Goal: Information Seeking & Learning: Learn about a topic

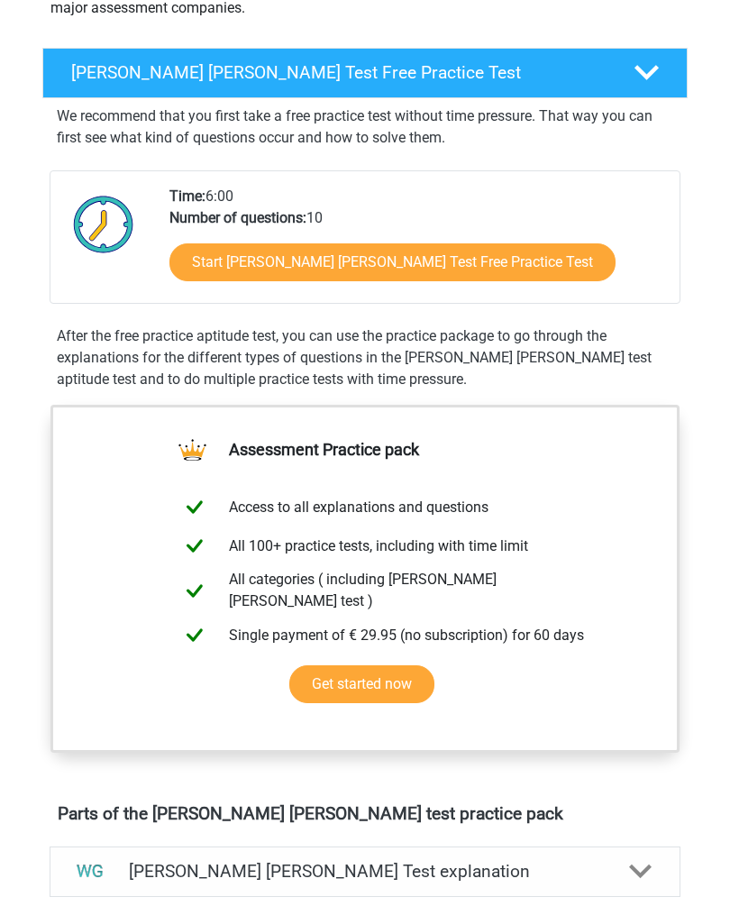
scroll to position [258, 0]
click at [435, 273] on link "Start Watson Glaser Test Free Practice Test" at bounding box center [392, 262] width 446 height 38
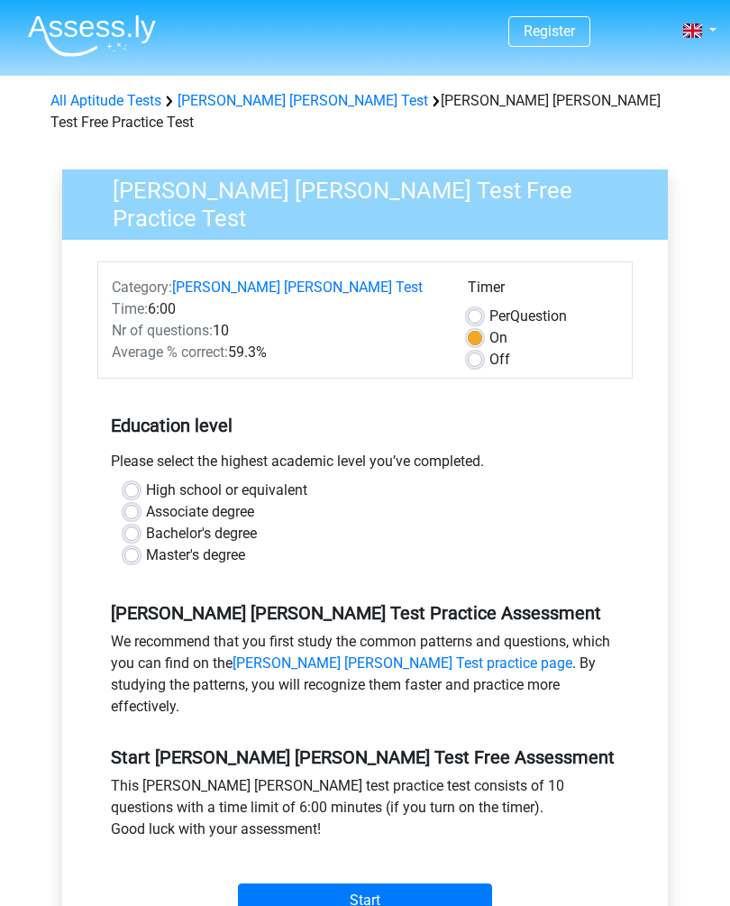
click at [146, 544] on label "Master's degree" at bounding box center [195, 555] width 99 height 22
click at [132, 544] on input "Master's degree" at bounding box center [131, 553] width 14 height 18
radio input "true"
click at [447, 883] on input "Start" at bounding box center [365, 900] width 254 height 34
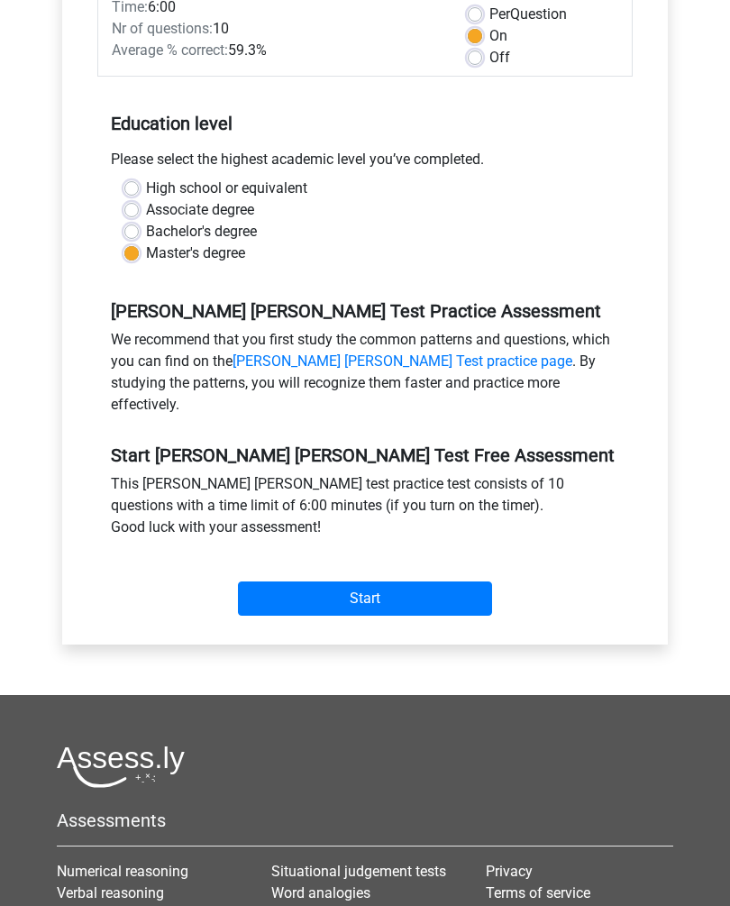
scroll to position [293, 0]
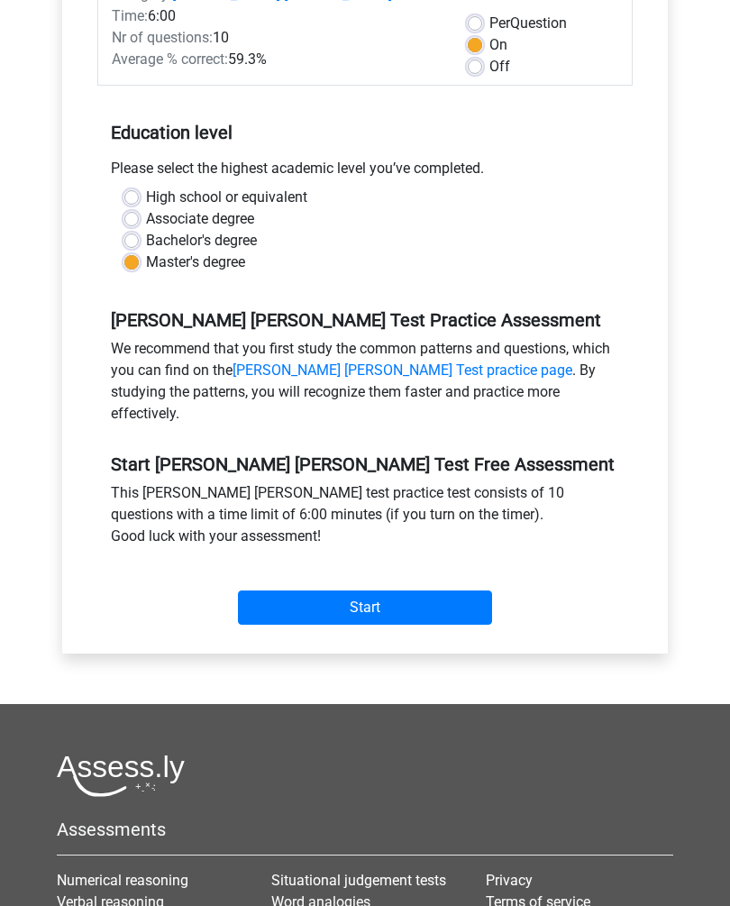
click at [469, 590] on input "Start" at bounding box center [365, 607] width 254 height 34
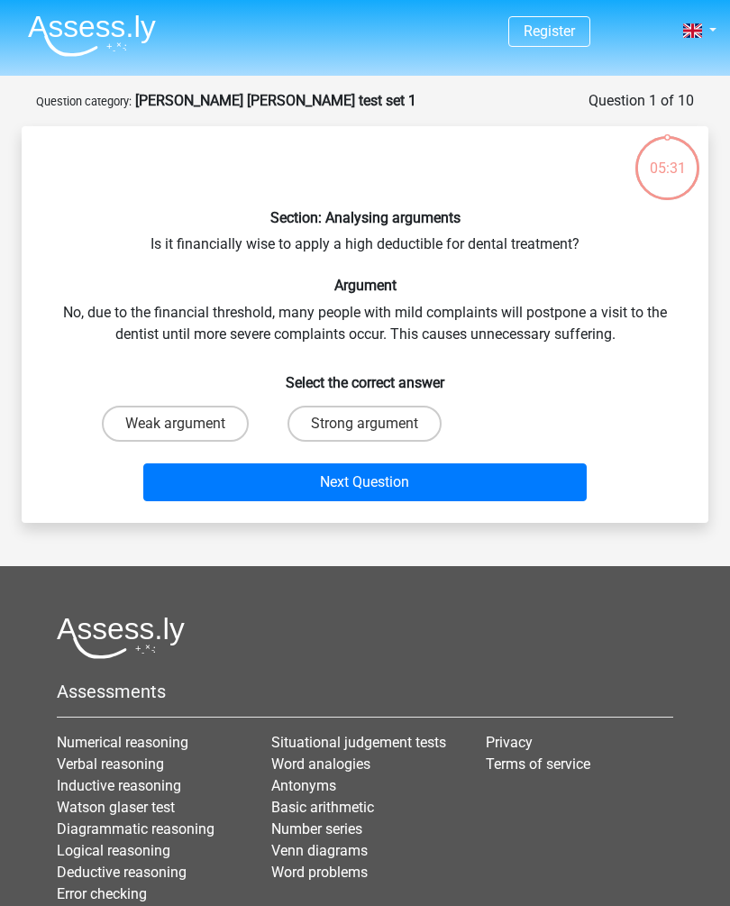
click at [399, 414] on label "Strong argument" at bounding box center [365, 424] width 154 height 36
click at [377, 424] on input "Strong argument" at bounding box center [371, 430] width 12 height 12
radio input "true"
click at [482, 476] on button "Next Question" at bounding box center [365, 482] width 444 height 38
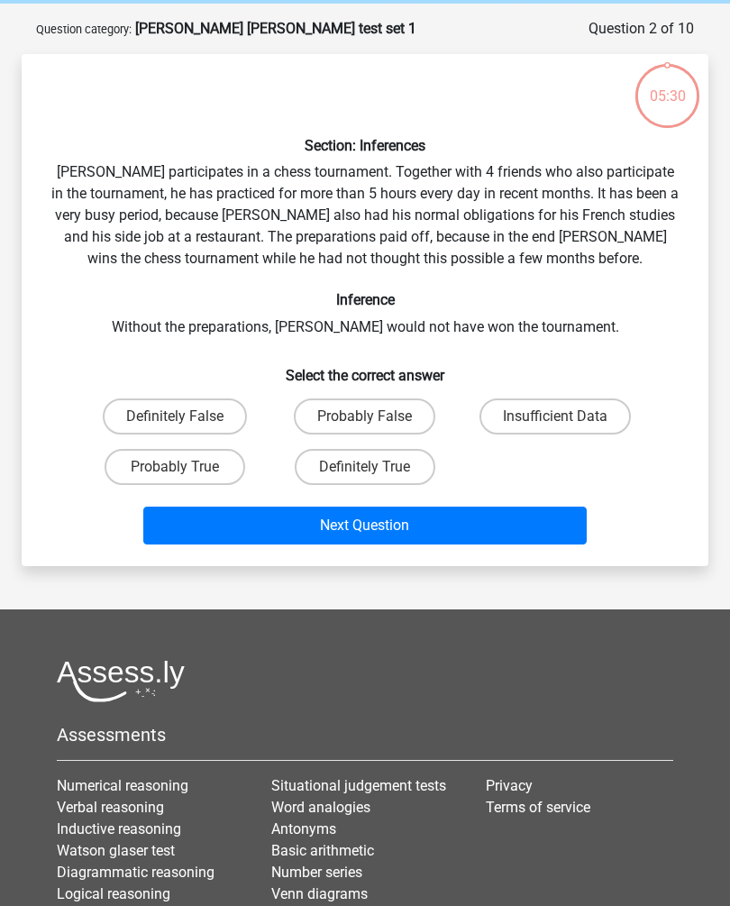
scroll to position [90, 0]
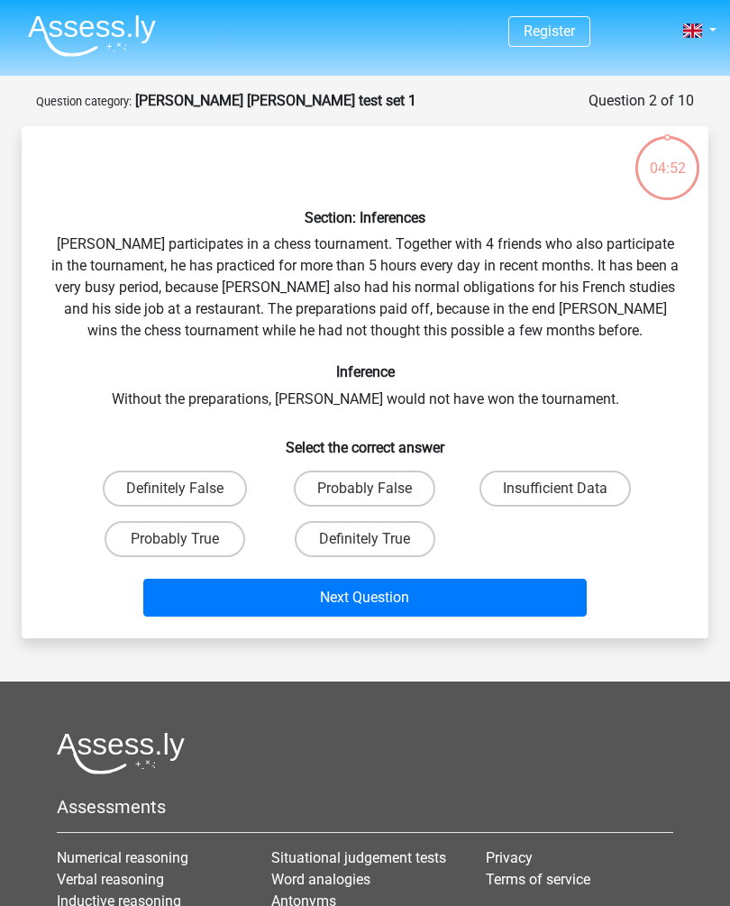
click at [218, 534] on label "Probably True" at bounding box center [175, 539] width 141 height 36
click at [187, 539] on input "Probably True" at bounding box center [181, 545] width 12 height 12
radio input "true"
click at [440, 602] on button "Next Question" at bounding box center [365, 598] width 444 height 38
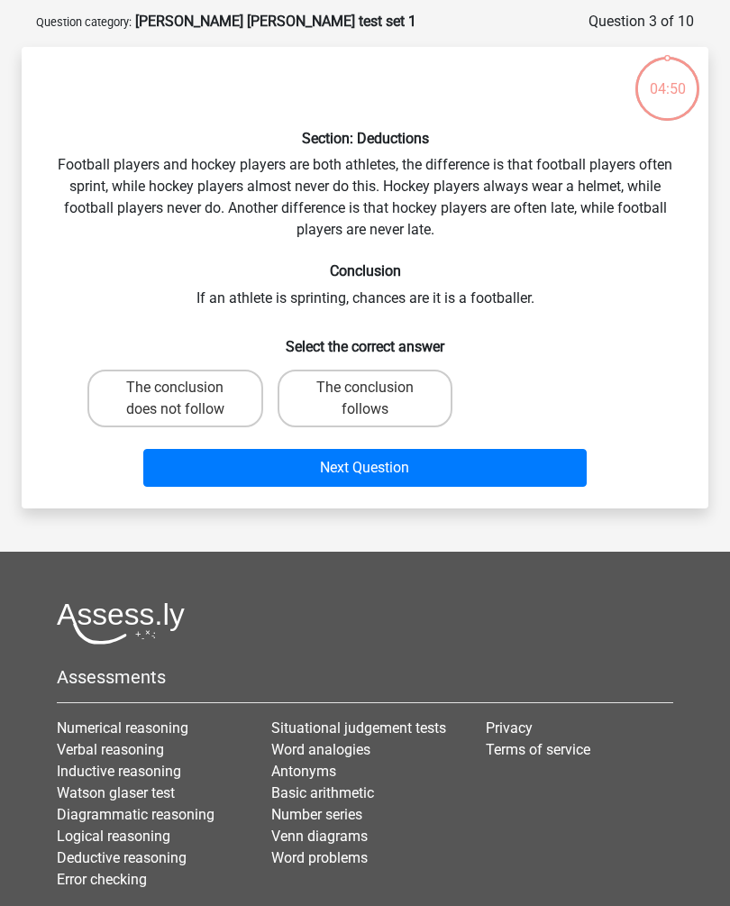
scroll to position [90, 0]
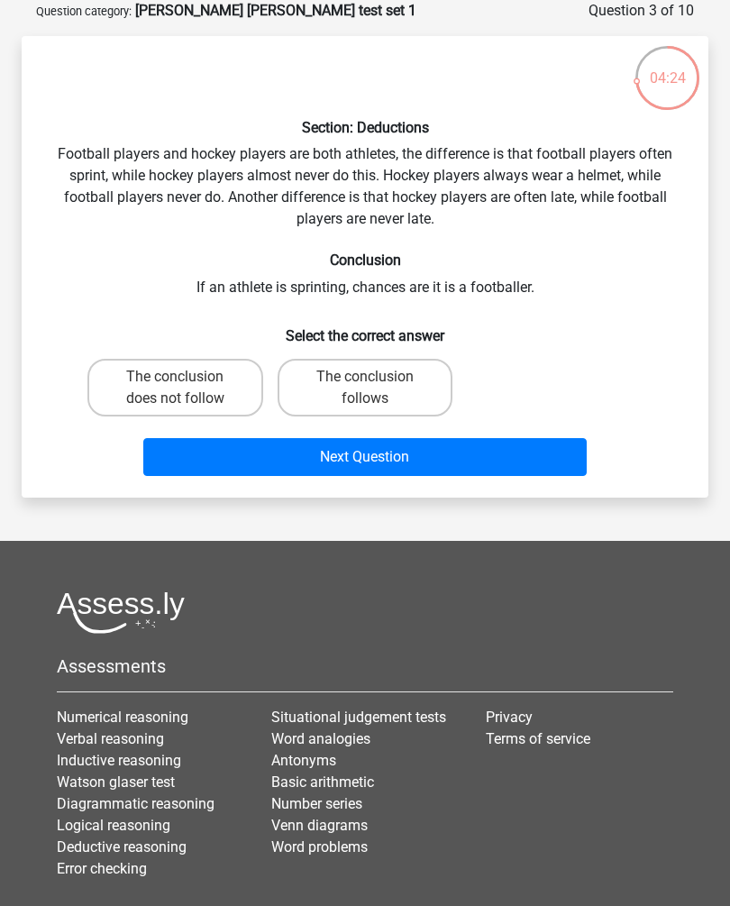
click at [206, 381] on label "The conclusion does not follow" at bounding box center [175, 388] width 176 height 58
click at [187, 381] on input "The conclusion does not follow" at bounding box center [181, 383] width 12 height 12
radio input "true"
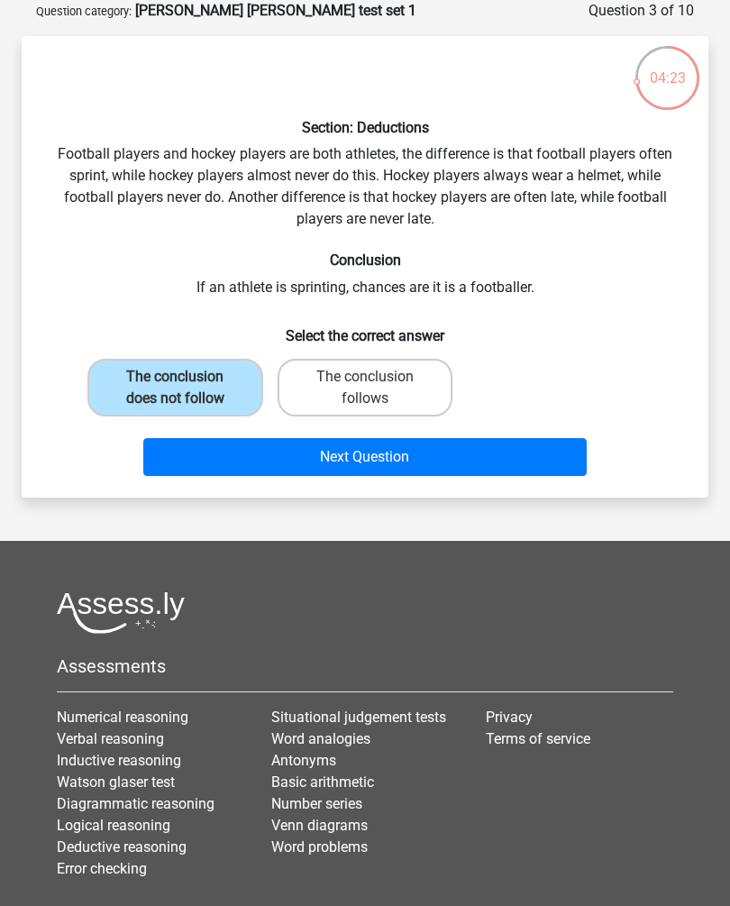
click at [447, 452] on button "Next Question" at bounding box center [365, 457] width 444 height 38
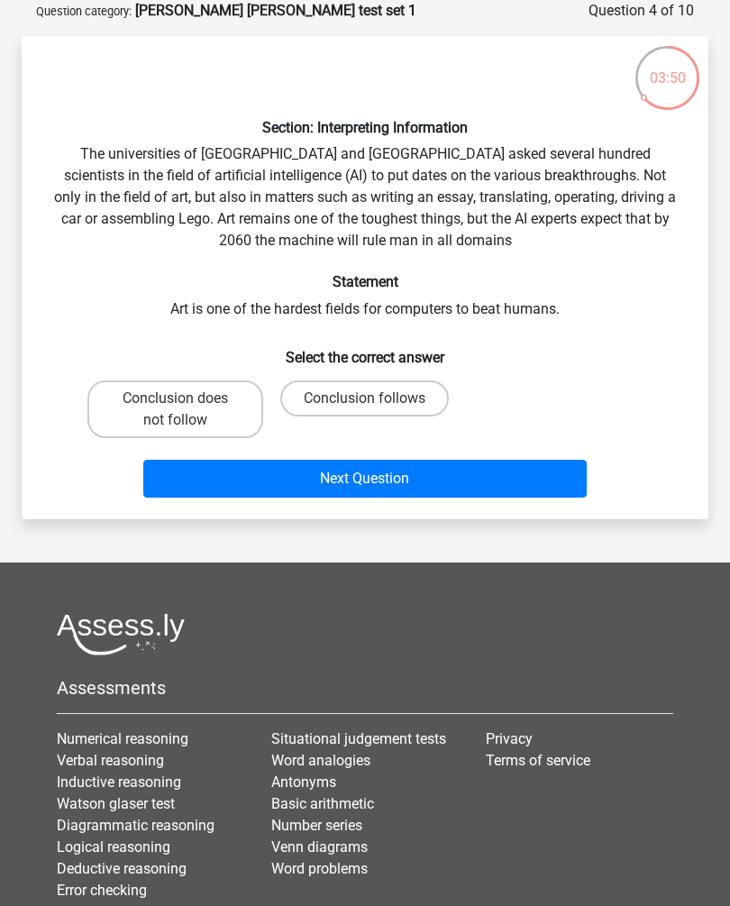
click at [413, 401] on label "Conclusion follows" at bounding box center [364, 398] width 169 height 36
click at [377, 401] on input "Conclusion follows" at bounding box center [371, 404] width 12 height 12
radio input "true"
click at [443, 476] on button "Next Question" at bounding box center [365, 479] width 444 height 38
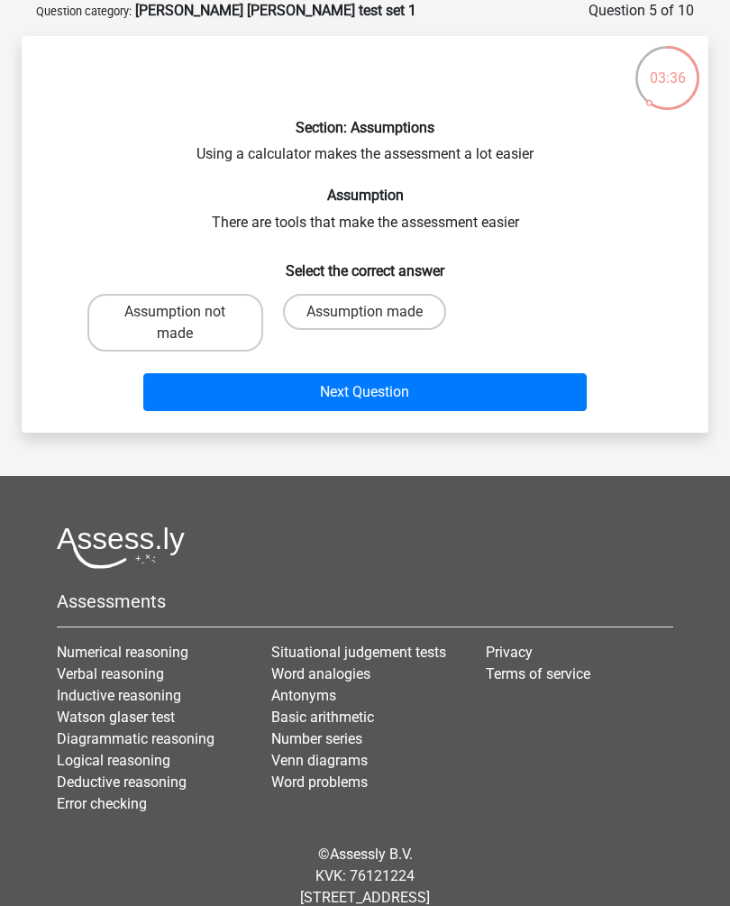
click at [428, 307] on label "Assumption made" at bounding box center [364, 312] width 163 height 36
click at [377, 312] on input "Assumption made" at bounding box center [371, 318] width 12 height 12
radio input "true"
click at [457, 393] on button "Next Question" at bounding box center [365, 392] width 444 height 38
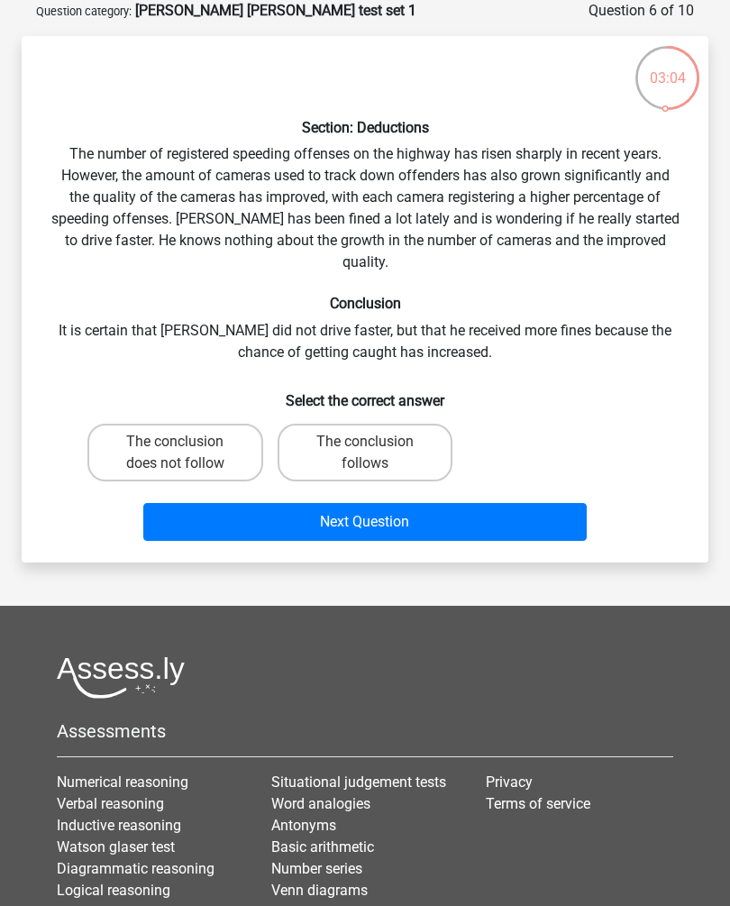
click at [203, 426] on label "The conclusion does not follow" at bounding box center [175, 453] width 176 height 58
click at [187, 442] on input "The conclusion does not follow" at bounding box center [181, 448] width 12 height 12
radio input "true"
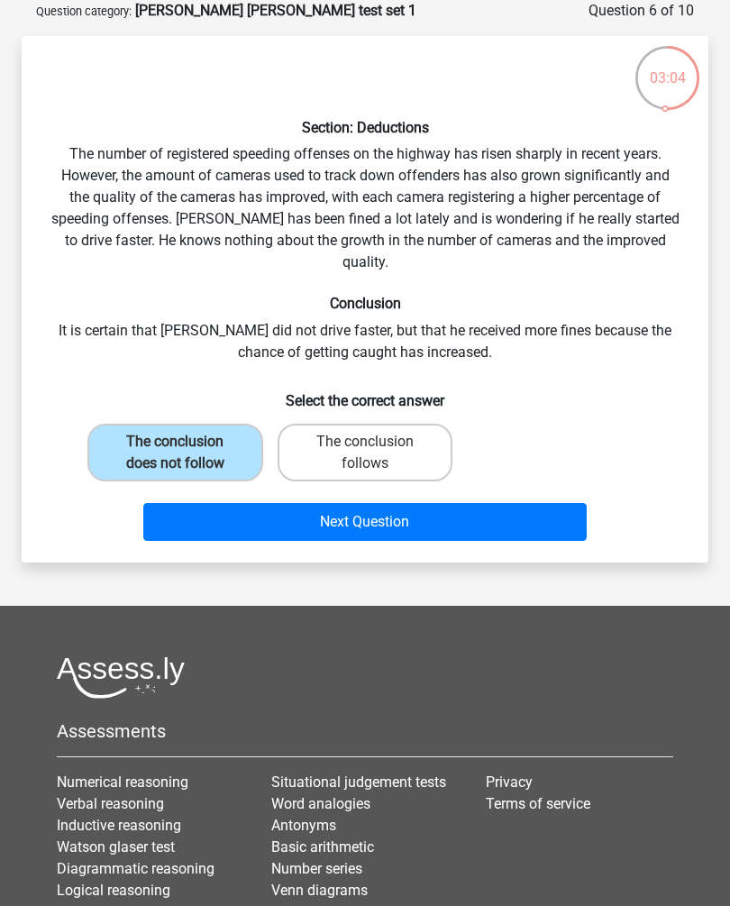
click at [420, 503] on button "Next Question" at bounding box center [365, 522] width 444 height 38
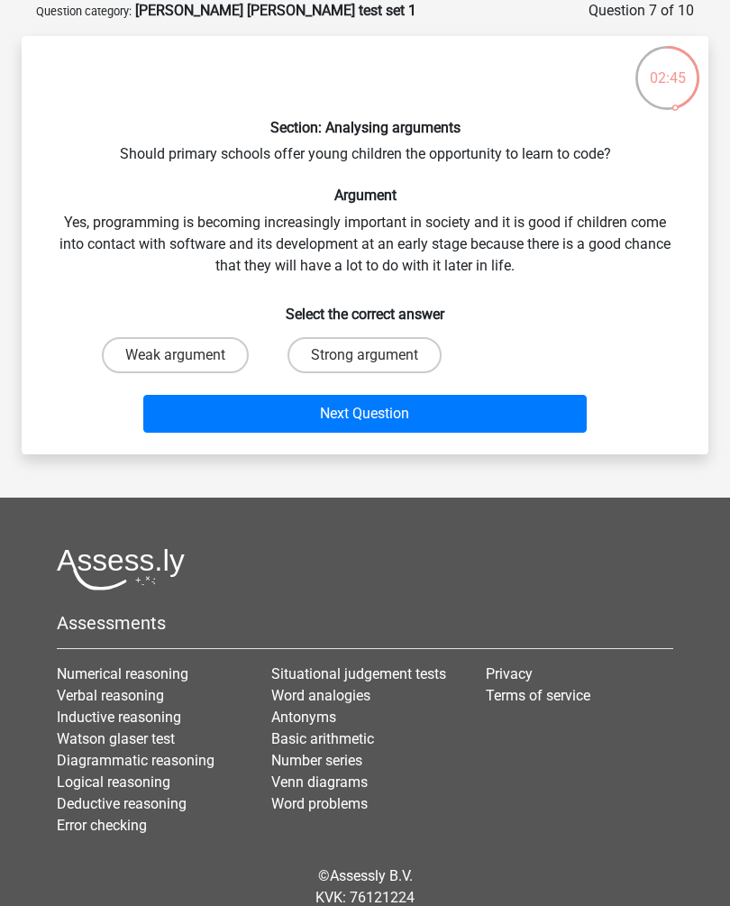
click at [207, 353] on label "Weak argument" at bounding box center [175, 355] width 147 height 36
click at [187, 355] on input "Weak argument" at bounding box center [181, 361] width 12 height 12
radio input "true"
click at [413, 400] on button "Next Question" at bounding box center [365, 414] width 444 height 38
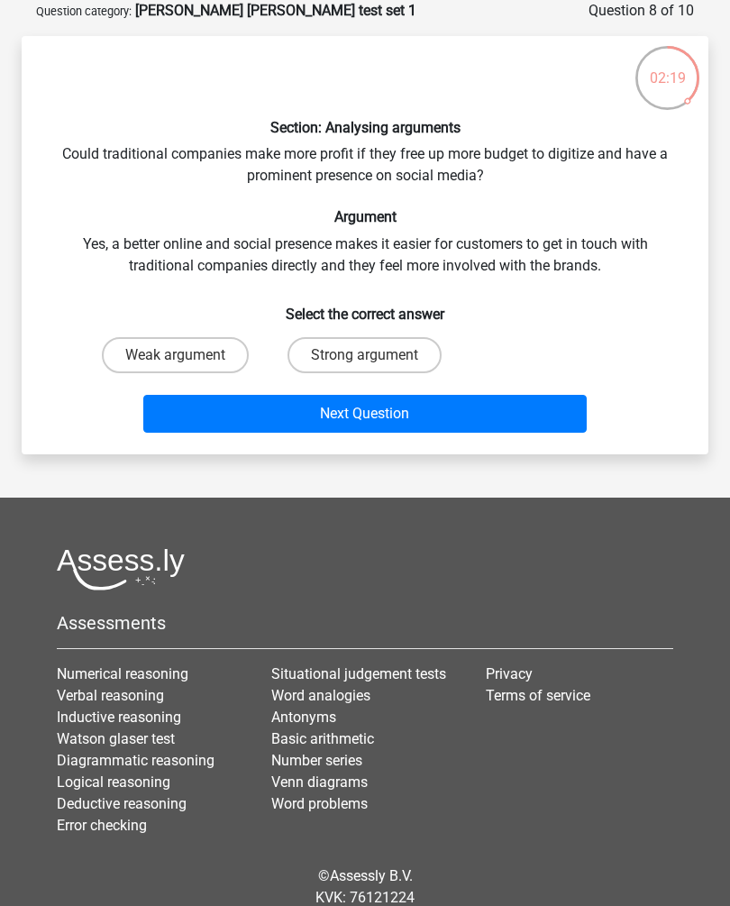
click at [400, 361] on label "Strong argument" at bounding box center [365, 355] width 154 height 36
click at [377, 361] on input "Strong argument" at bounding box center [371, 361] width 12 height 12
radio input "true"
click at [473, 412] on button "Next Question" at bounding box center [365, 414] width 444 height 38
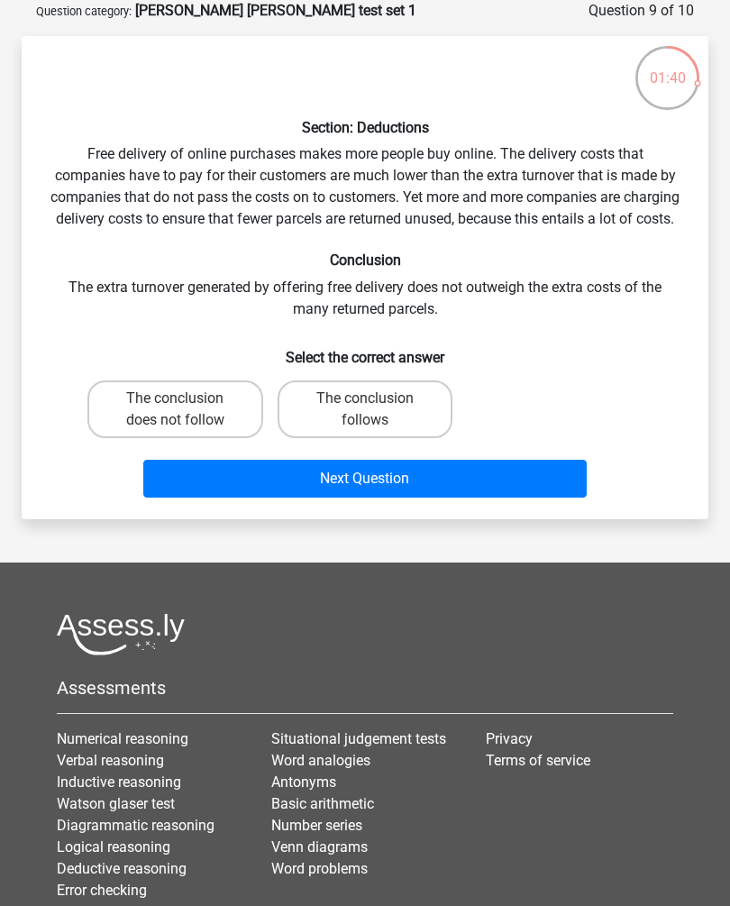
click at [209, 432] on label "The conclusion does not follow" at bounding box center [175, 409] width 176 height 58
click at [187, 410] on input "The conclusion does not follow" at bounding box center [181, 404] width 12 height 12
radio input "true"
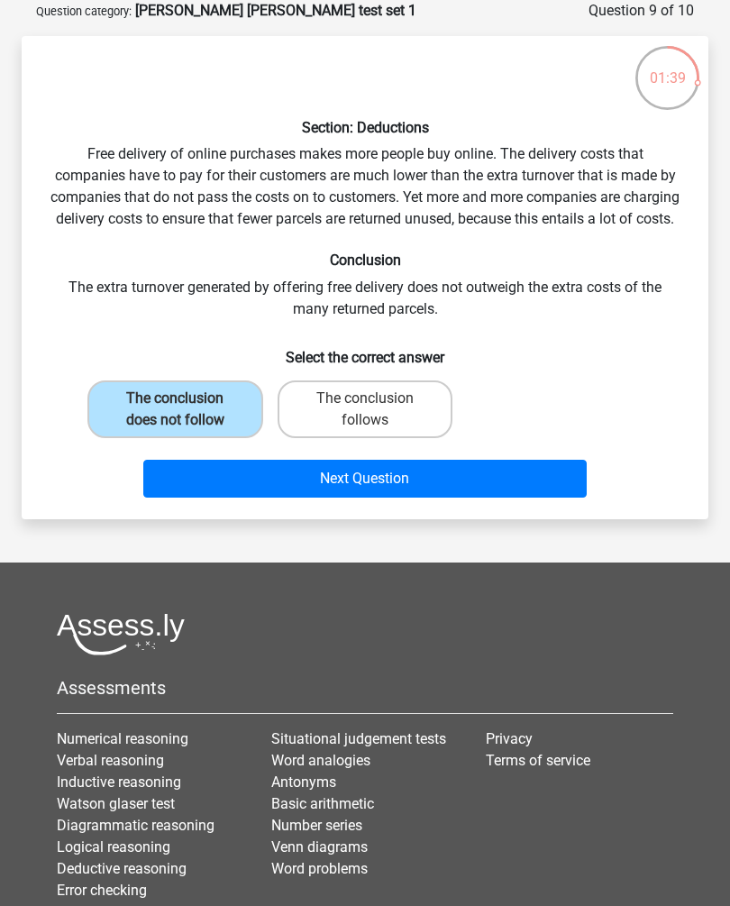
click at [439, 498] on button "Next Question" at bounding box center [365, 479] width 444 height 38
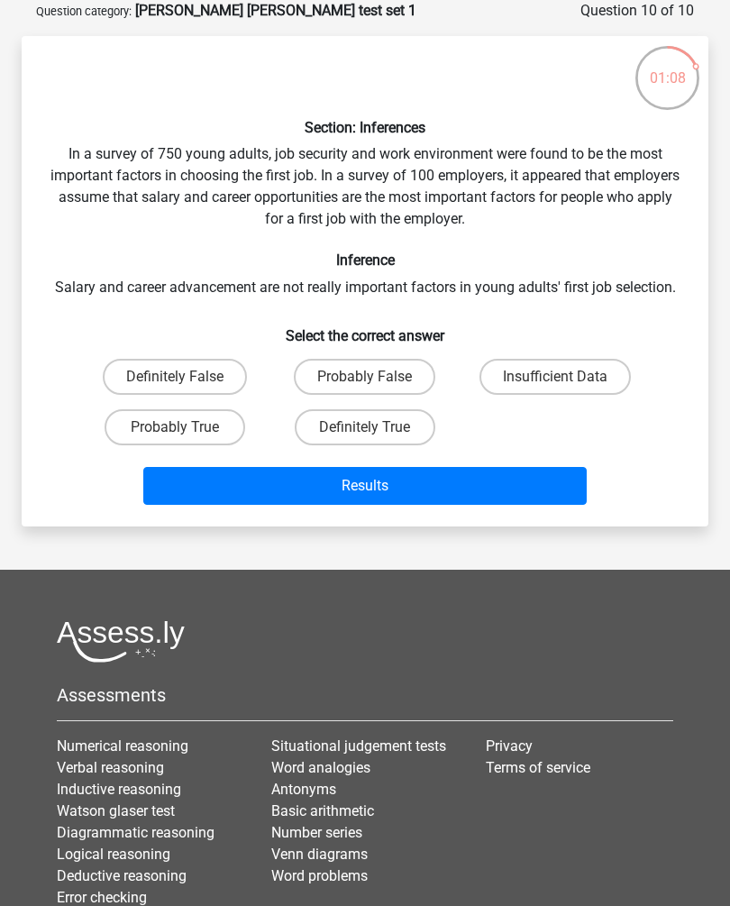
click at [208, 419] on label "Probably True" at bounding box center [175, 427] width 141 height 36
click at [187, 427] on input "Probably True" at bounding box center [181, 433] width 12 height 12
radio input "true"
click at [431, 483] on button "Results" at bounding box center [365, 486] width 444 height 38
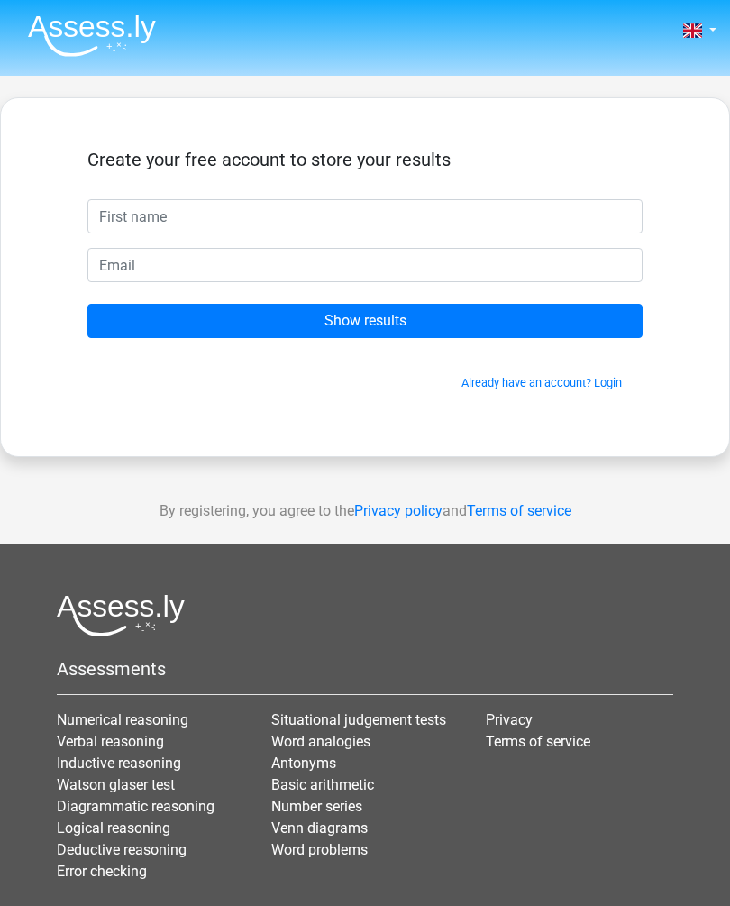
click at [269, 219] on input "text" at bounding box center [364, 216] width 555 height 34
type input "[PERSON_NAME]"
click at [157, 255] on input "email" at bounding box center [364, 265] width 555 height 34
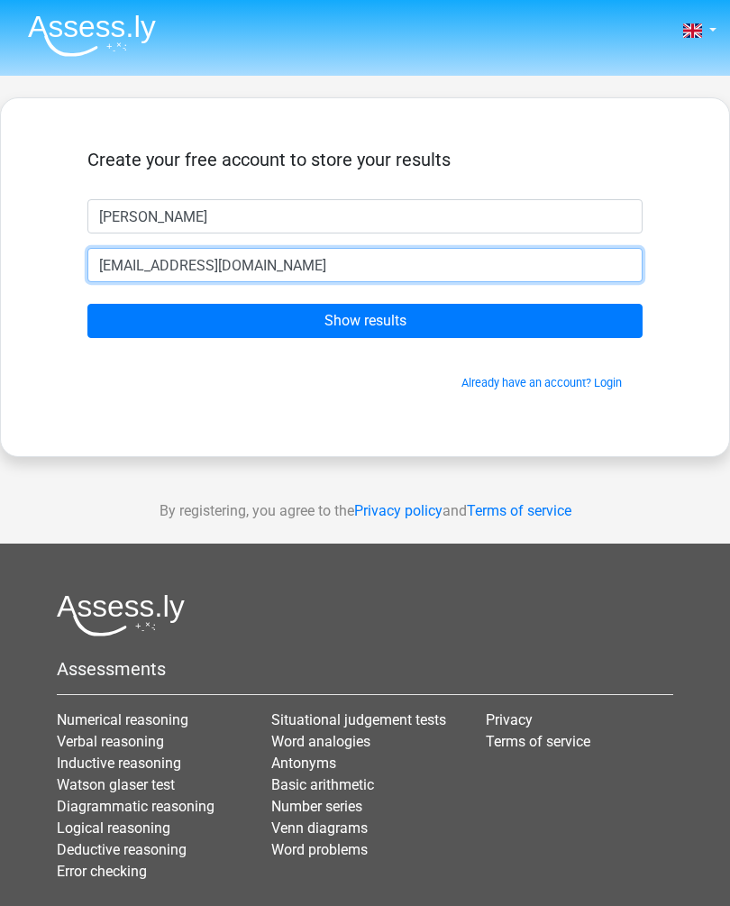
type input "[EMAIL_ADDRESS][DOMAIN_NAME]"
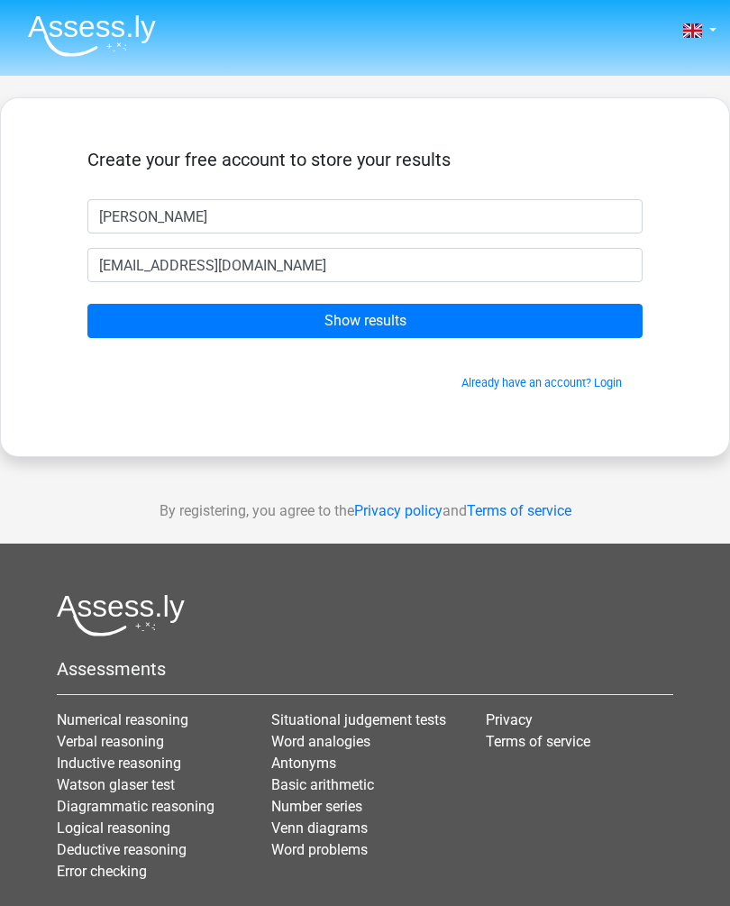
click at [463, 308] on input "Show results" at bounding box center [364, 321] width 555 height 34
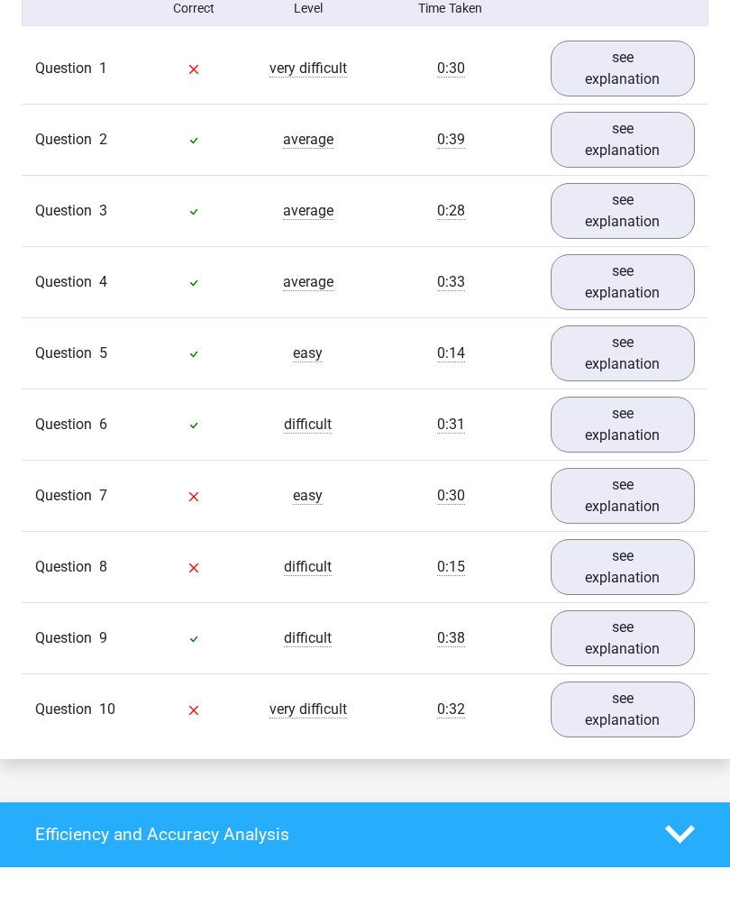
scroll to position [1567, 0]
click at [632, 681] on link "see explanation" at bounding box center [623, 709] width 145 height 56
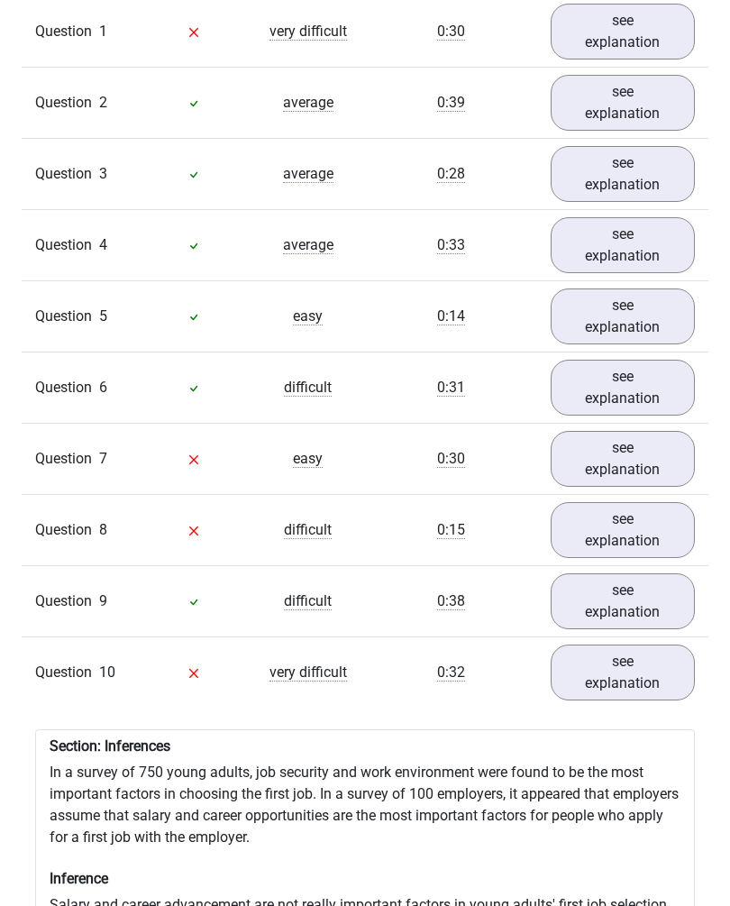
scroll to position [1603, 0]
click at [640, 503] on link "see explanation" at bounding box center [623, 531] width 145 height 56
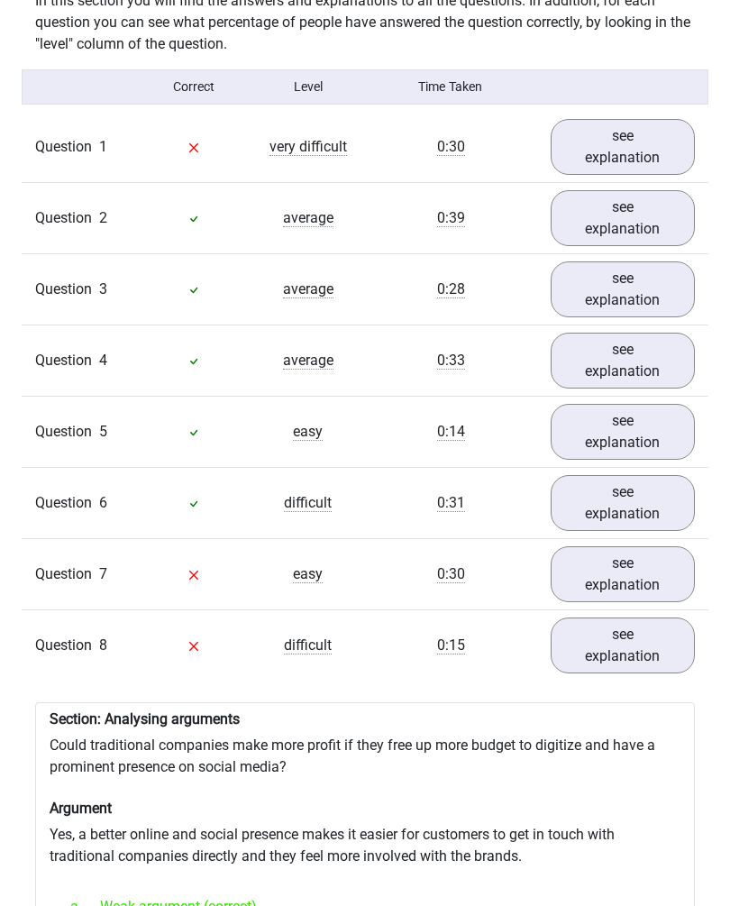
scroll to position [1487, 0]
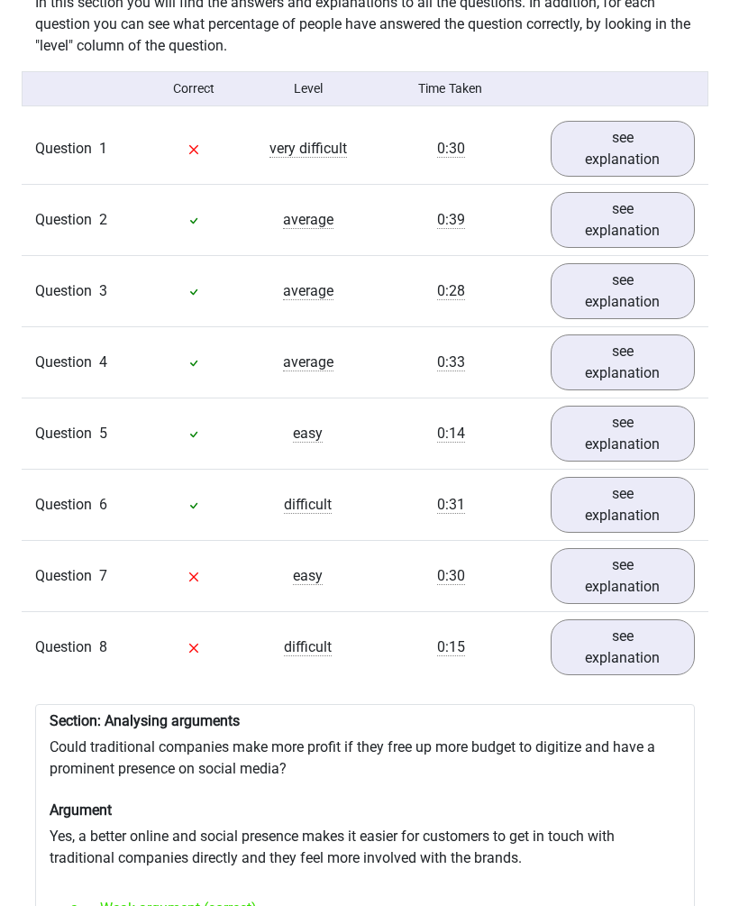
click at [620, 121] on link "see explanation" at bounding box center [623, 149] width 145 height 56
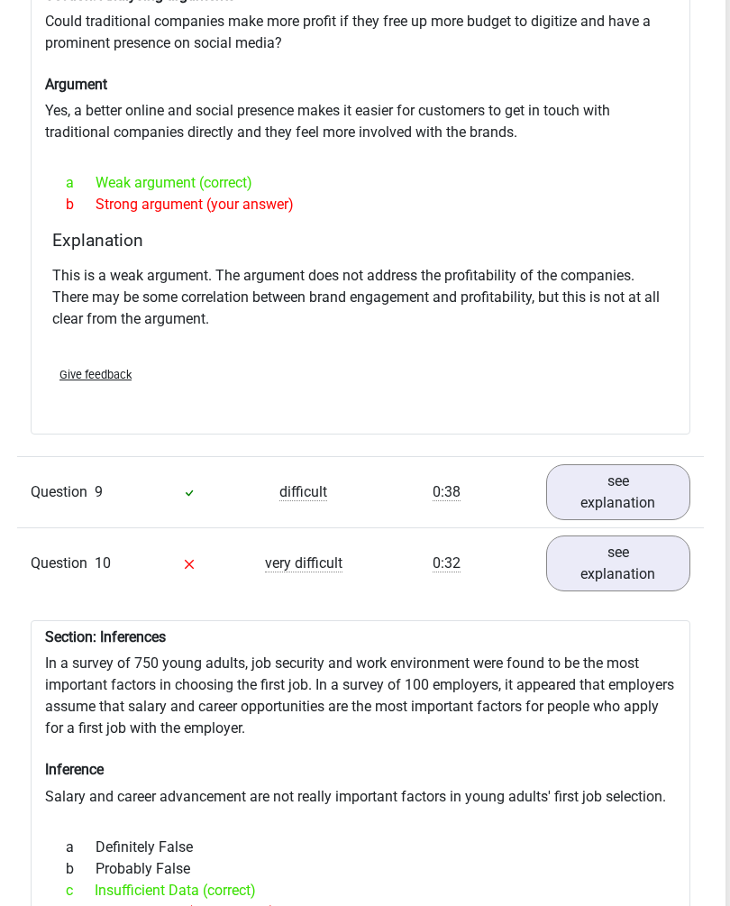
scroll to position [2713, 5]
